Goal: Complete application form: Complete application form

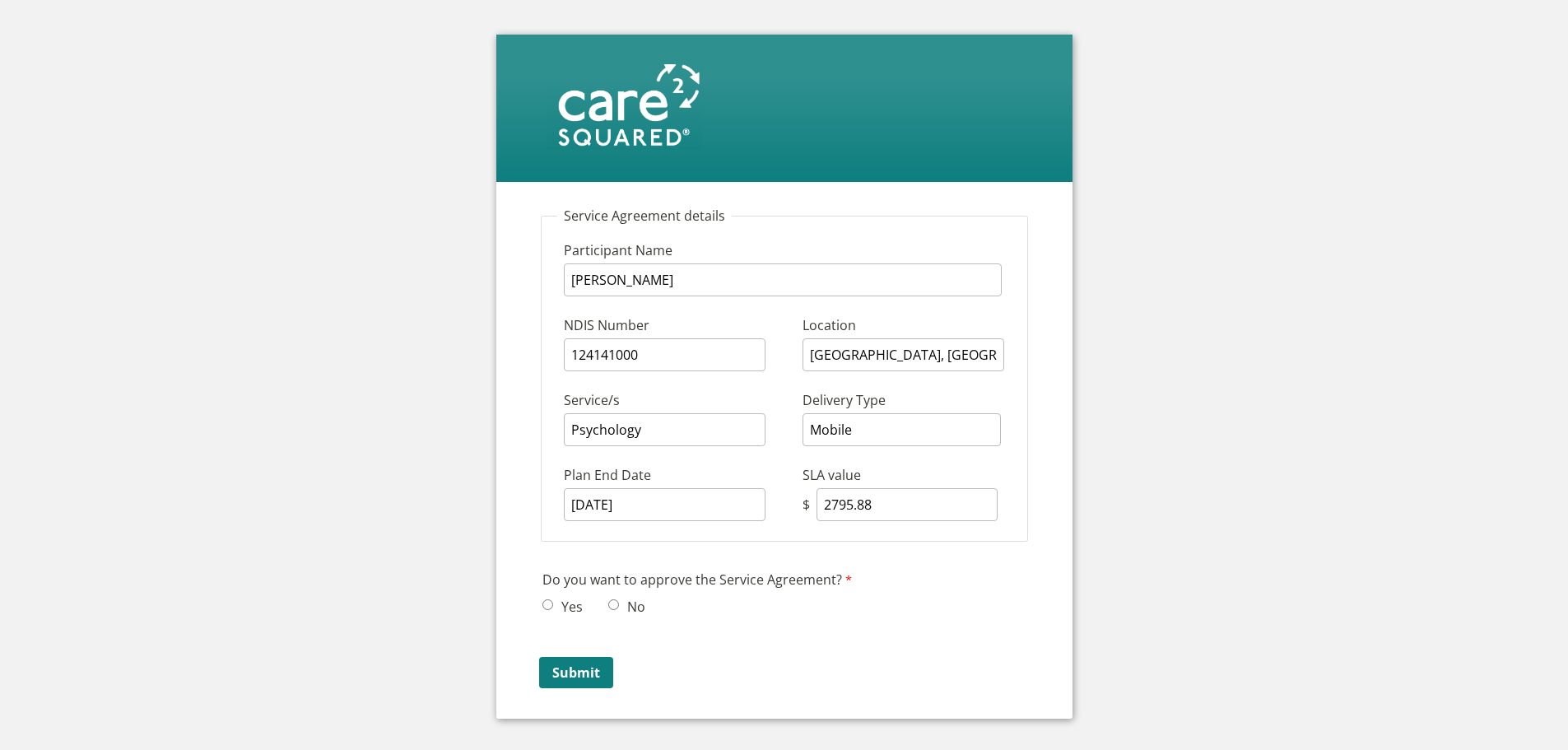
click at [550, 602] on input "Yes" at bounding box center [547, 604] width 11 height 11
radio input "true"
click at [581, 672] on input "Submit" at bounding box center [576, 672] width 74 height 32
click at [548, 596] on span "Yes" at bounding box center [567, 605] width 50 height 25
click at [548, 601] on input "Yes" at bounding box center [547, 604] width 11 height 11
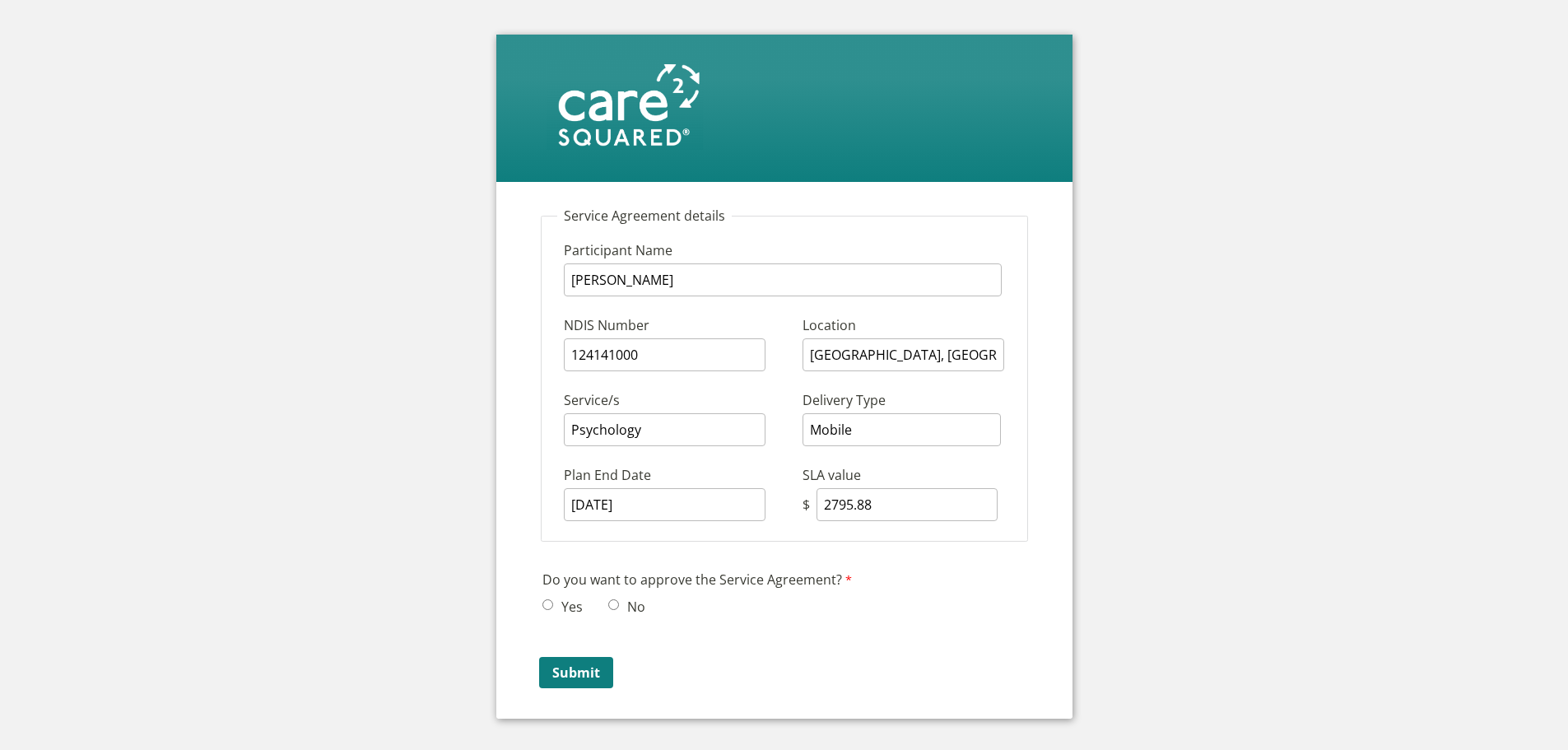
radio input "true"
click at [583, 674] on input "Submit" at bounding box center [576, 672] width 74 height 32
